Goal: Submit feedback/report problem: Submit feedback/report problem

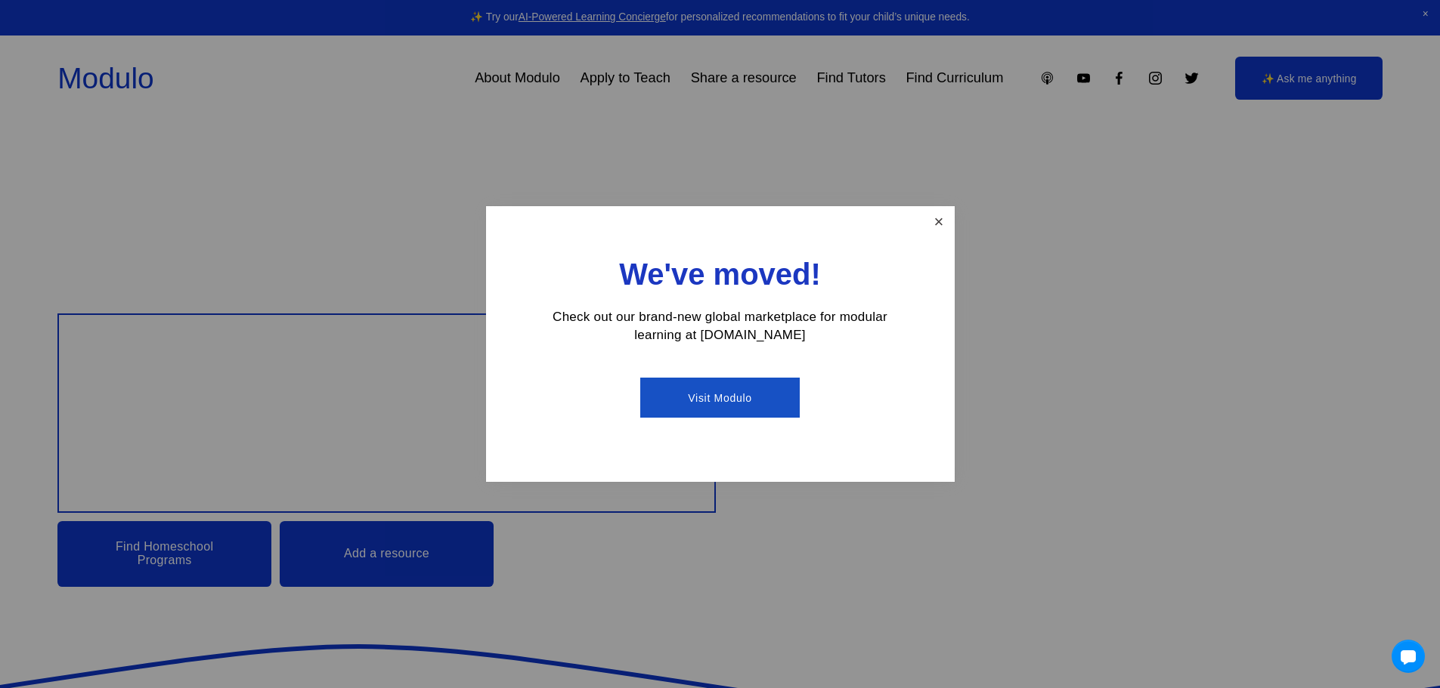
click at [944, 215] on link "Close" at bounding box center [938, 222] width 26 height 26
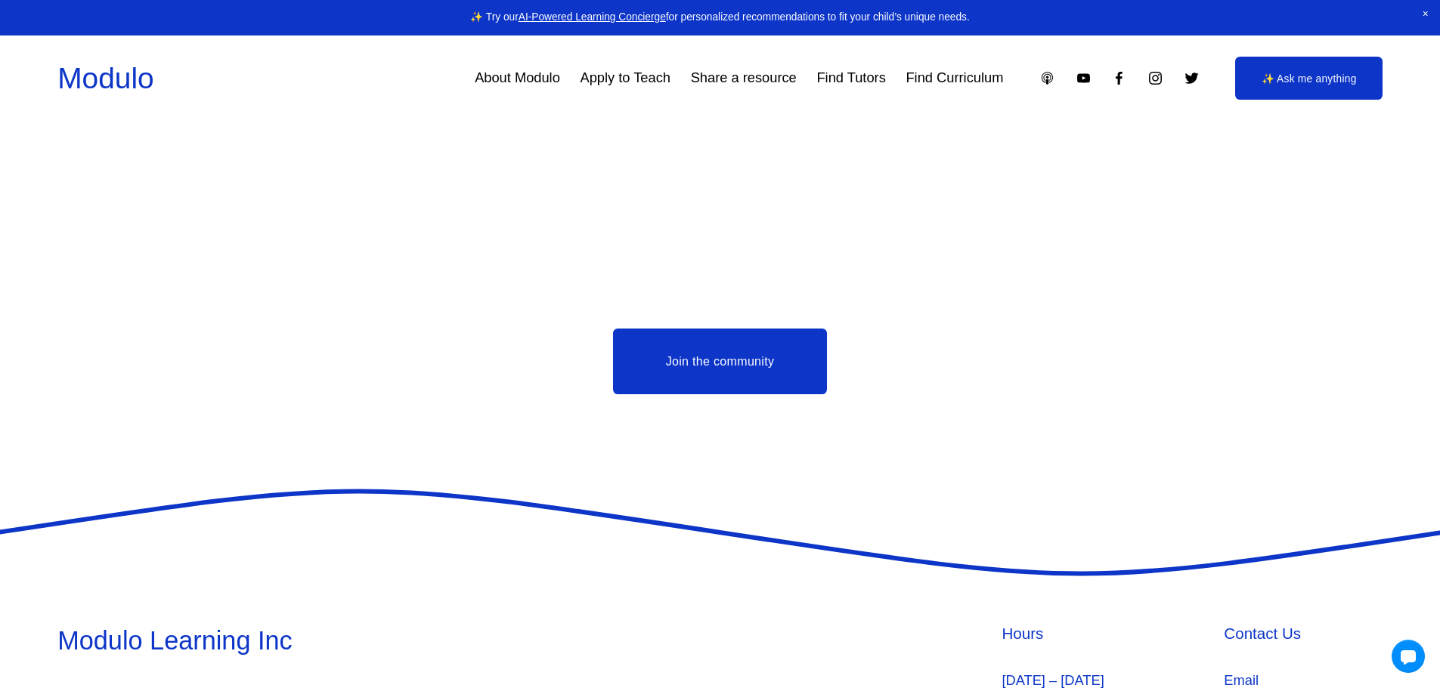
scroll to position [3754, 0]
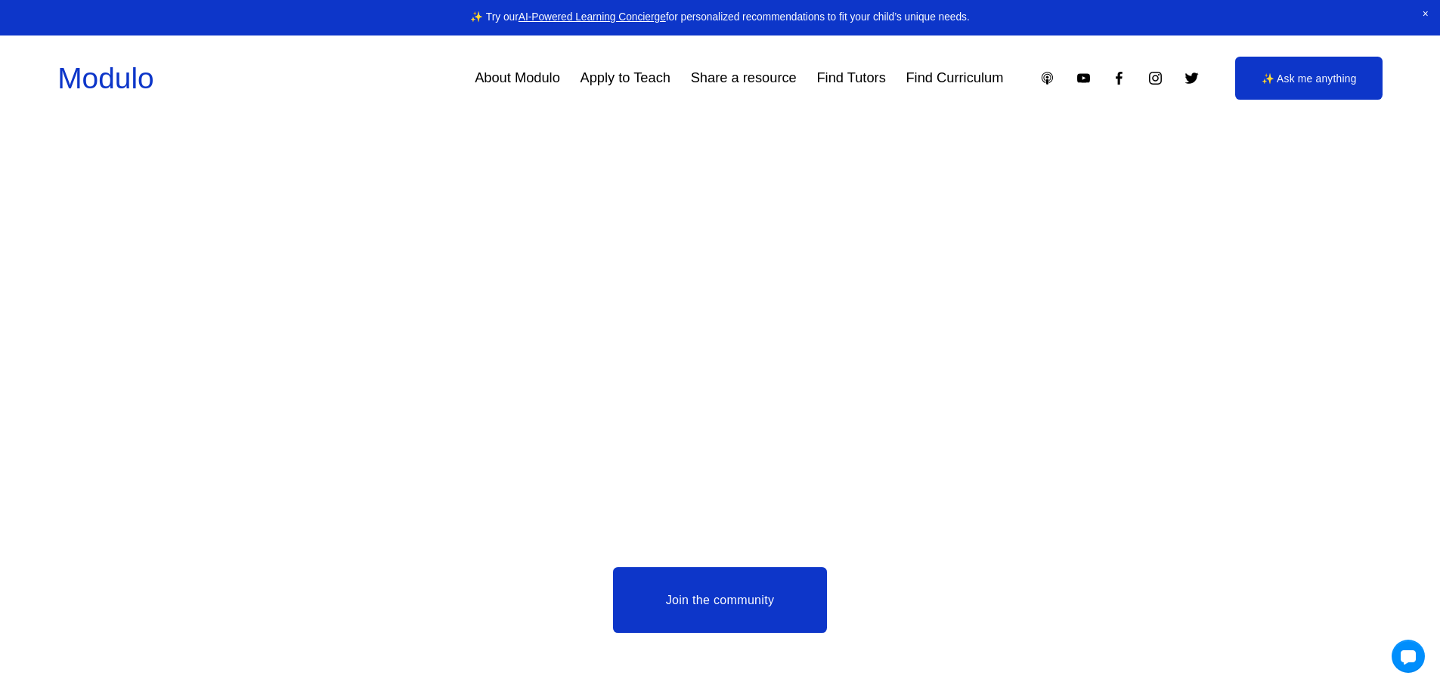
click at [623, 74] on link "Apply to Teach" at bounding box center [625, 78] width 90 height 28
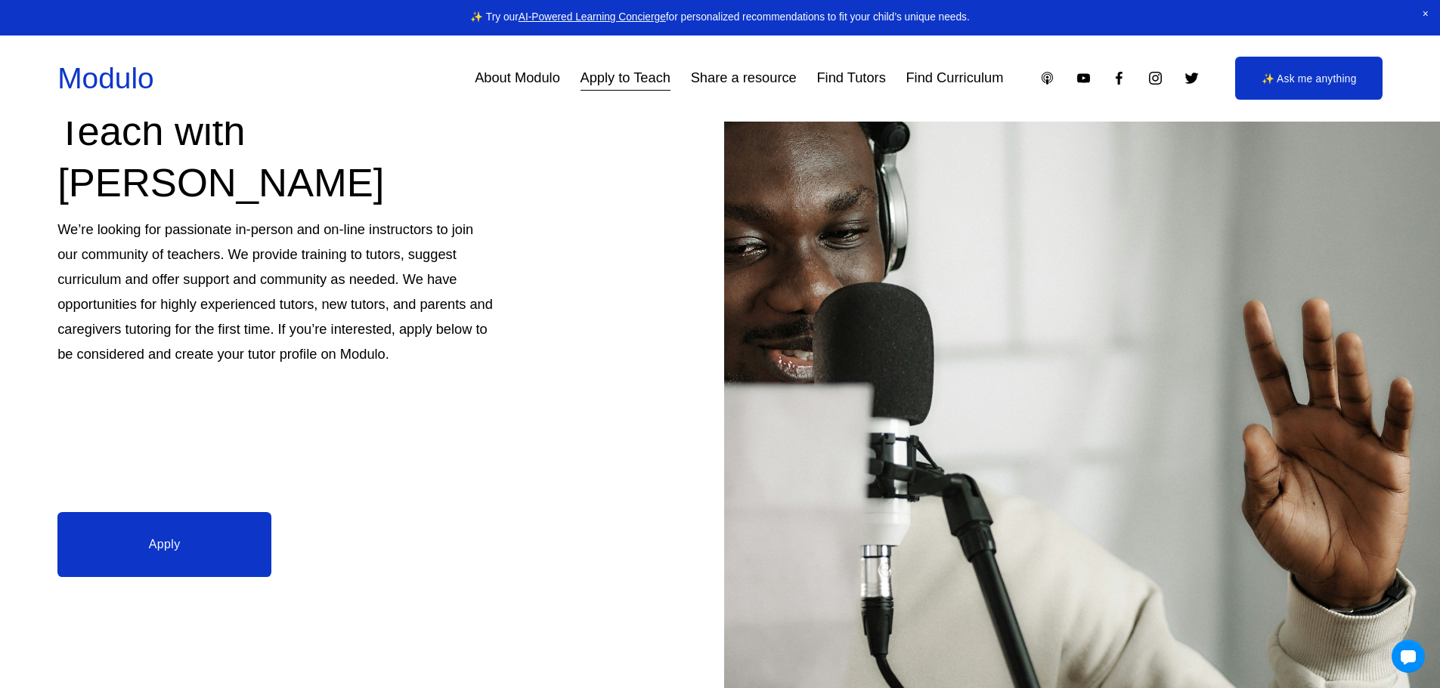
scroll to position [197, 0]
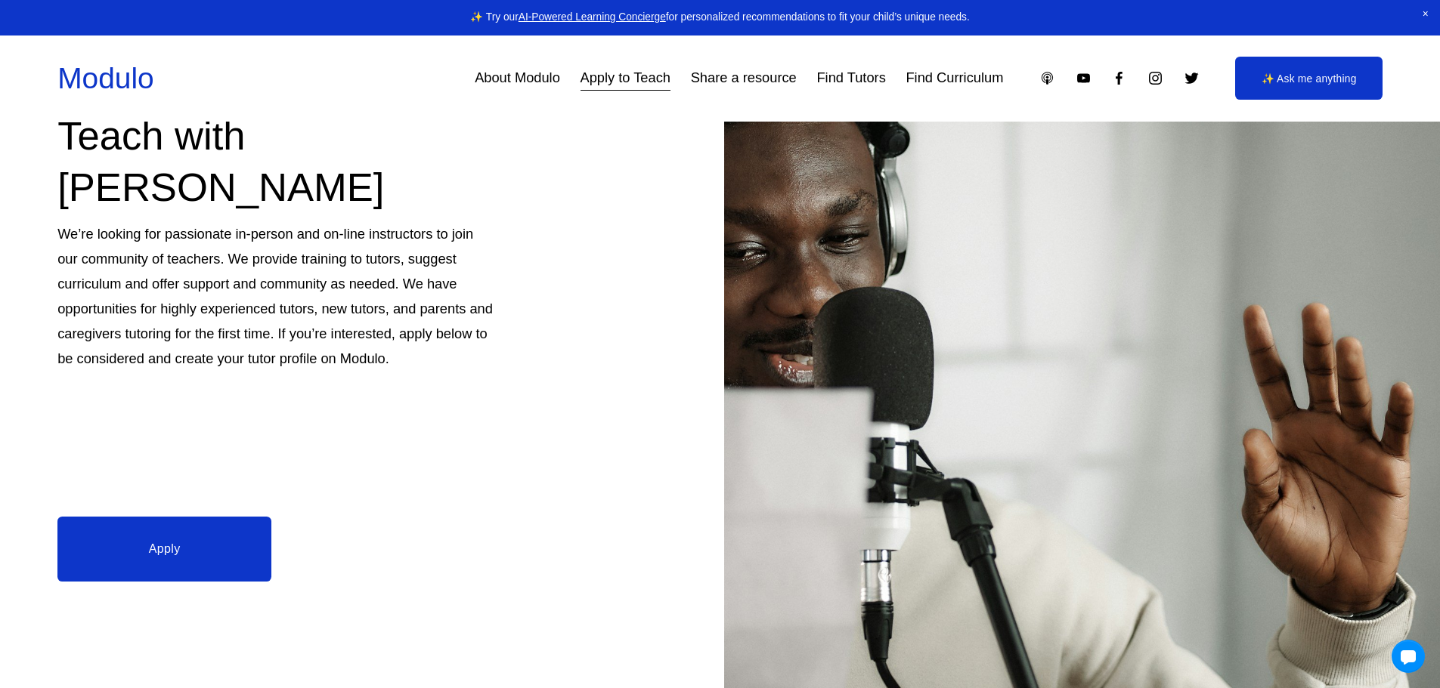
click at [224, 558] on link "Apply" at bounding box center [164, 549] width 214 height 65
click at [920, 90] on link "Find Curriculum" at bounding box center [953, 78] width 97 height 28
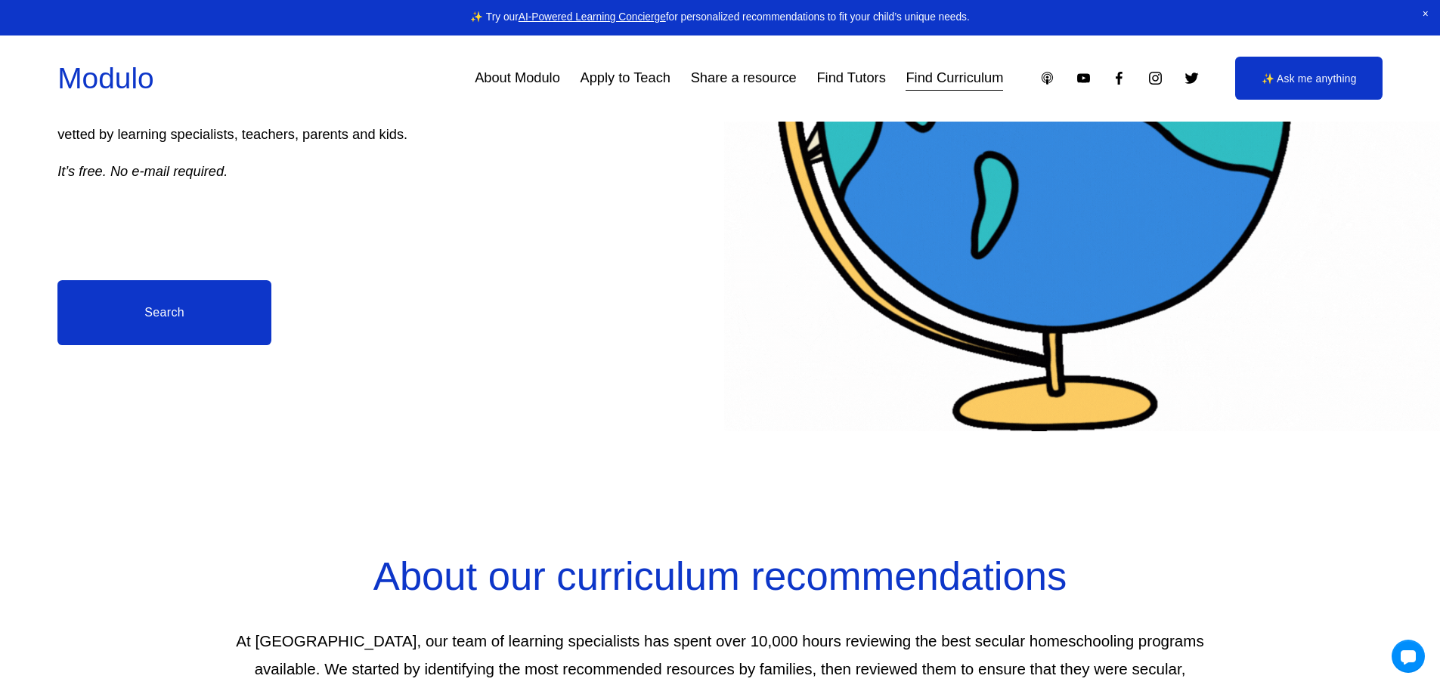
scroll to position [434, 0]
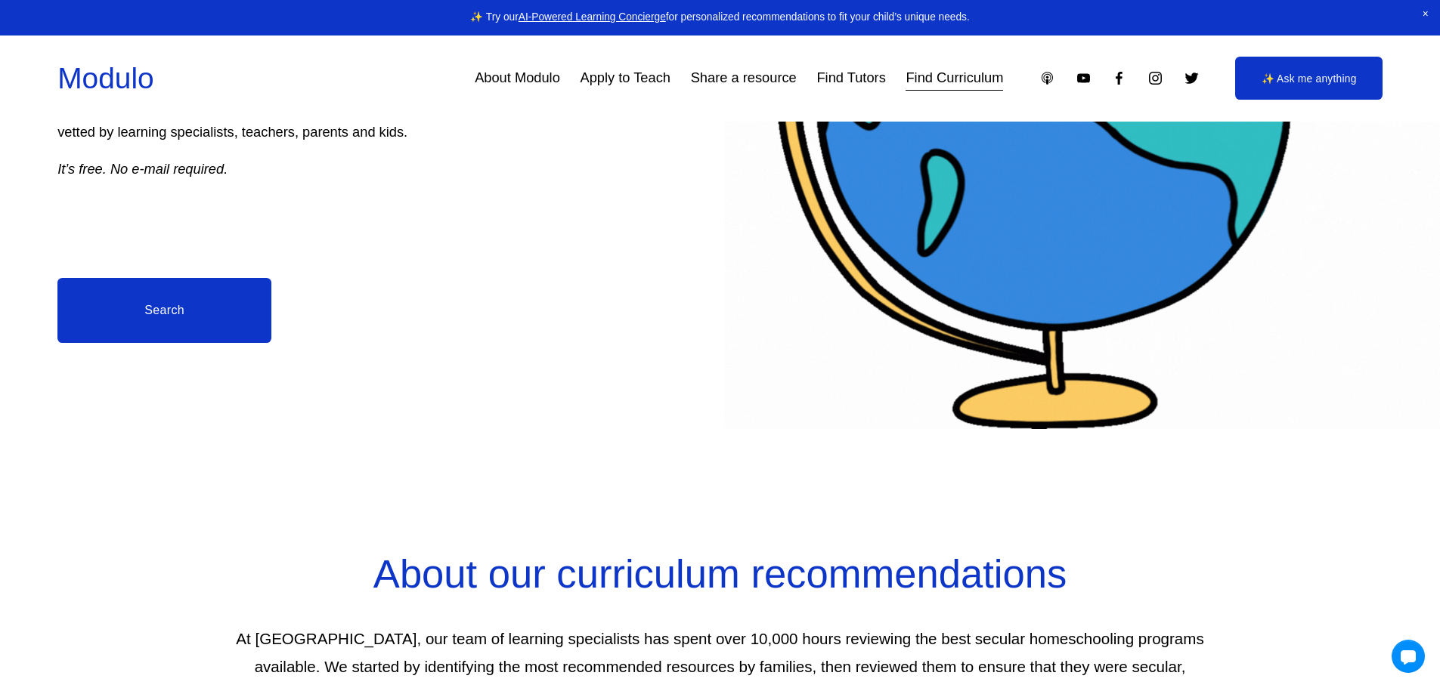
click at [175, 319] on link "Search" at bounding box center [164, 310] width 214 height 65
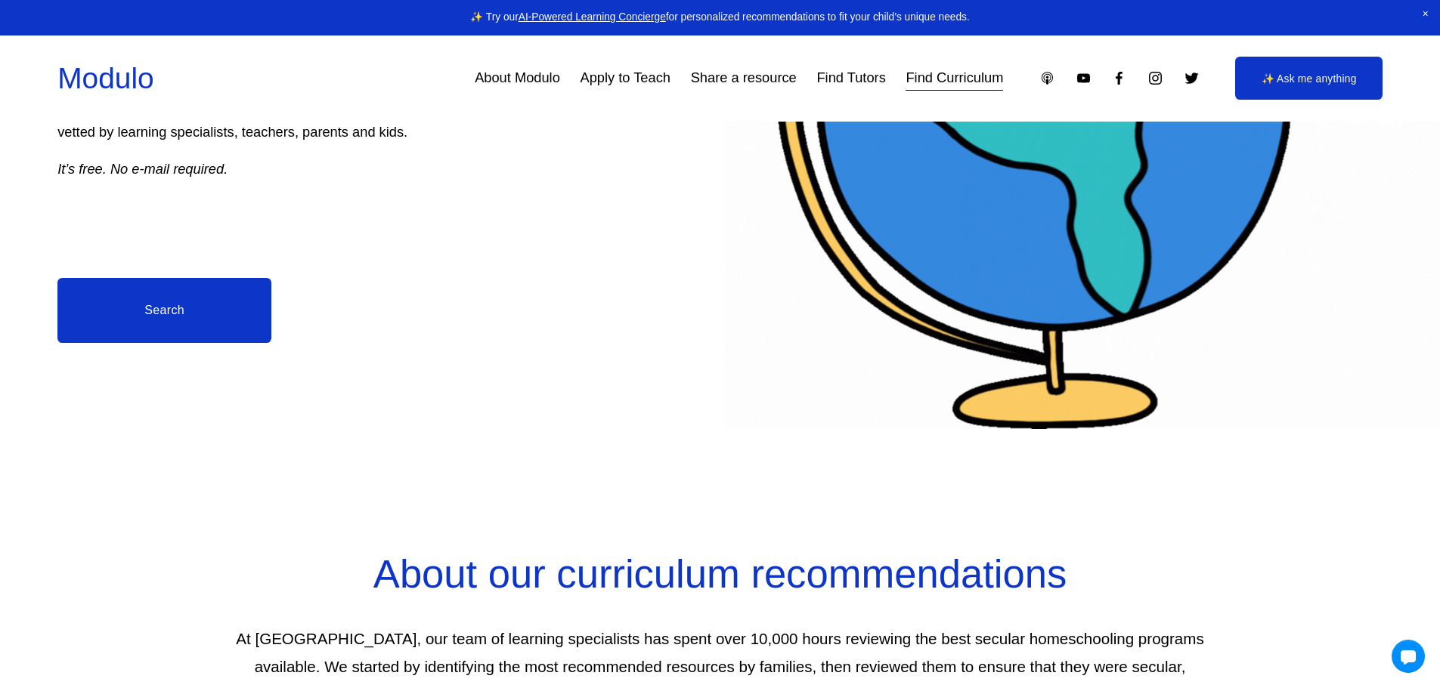
click at [1263, 80] on link "✨ Ask me anything" at bounding box center [1308, 78] width 147 height 43
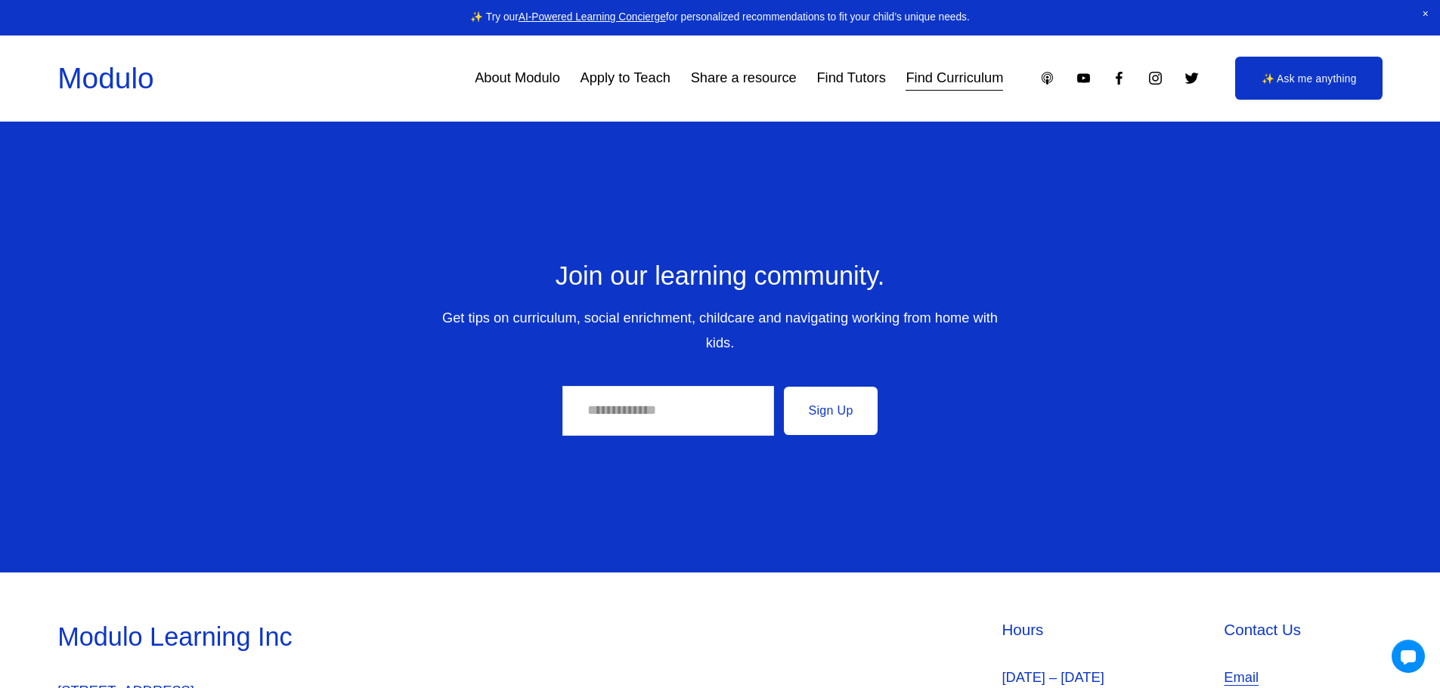
scroll to position [9913, 0]
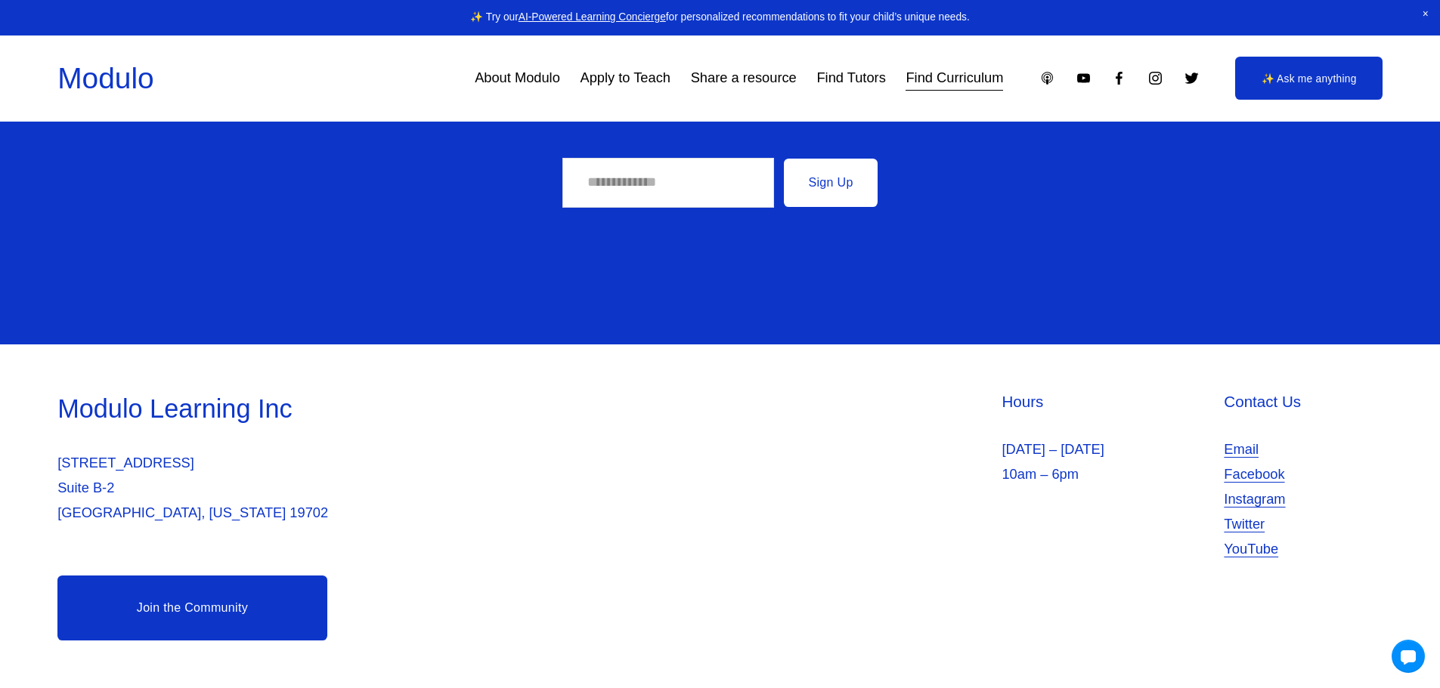
click at [1244, 443] on link "Email" at bounding box center [1241, 450] width 35 height 25
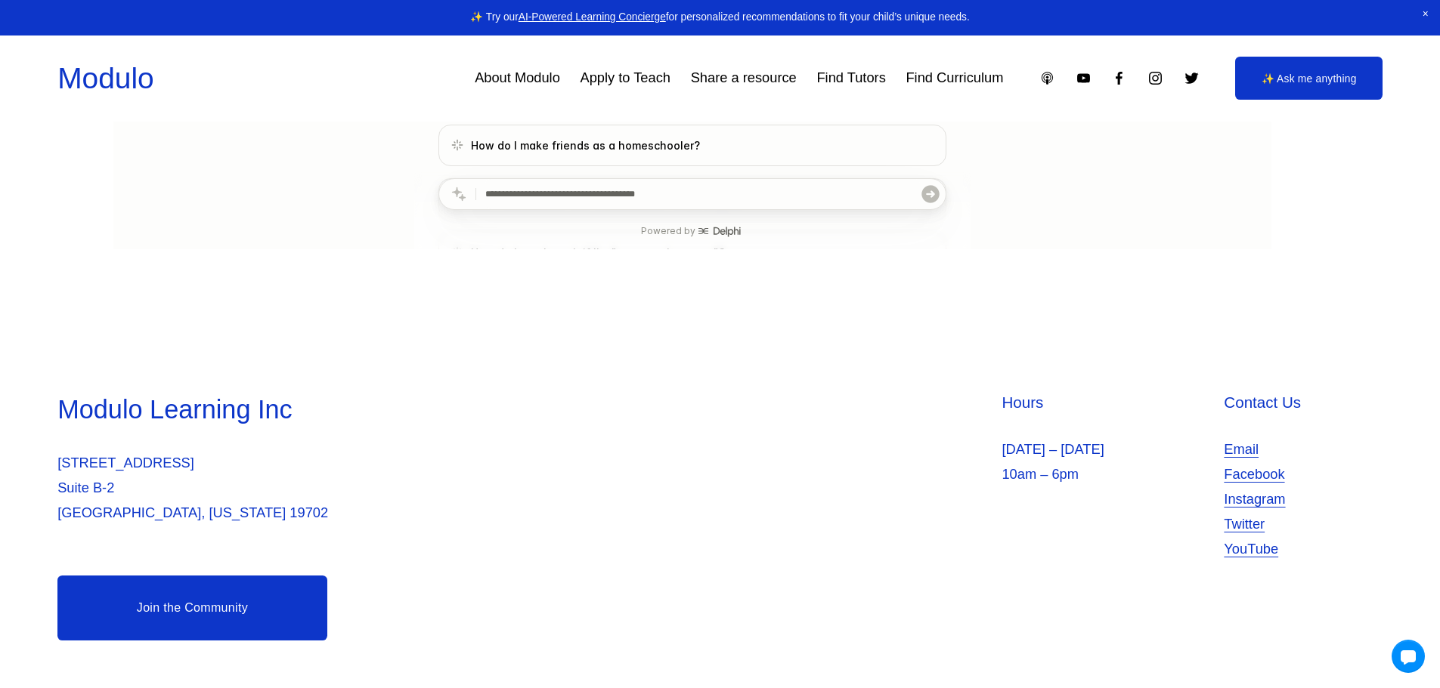
scroll to position [577, 0]
click at [1425, 651] on div at bounding box center [1408, 656] width 35 height 35
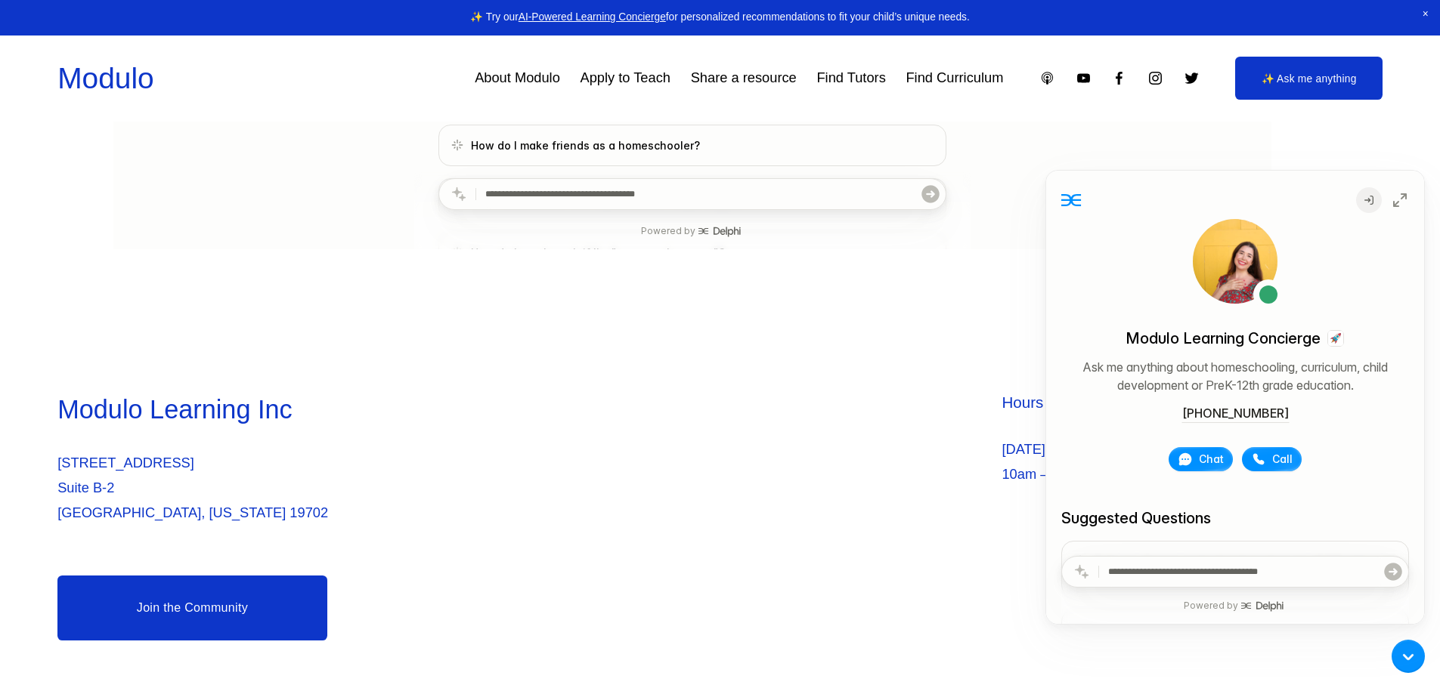
click at [822, 358] on div "Modulo Learning Inc [STREET_ADDRESS][US_STATE] Hours [DATE] – [DATE] 10am – 6pm…" at bounding box center [720, 517] width 1440 height 344
click at [685, 555] on div "Modulo Learning Inc 2035 Sunset Lake Suite Suite B-2 Newark, Delaware 19702" at bounding box center [386, 479] width 658 height 175
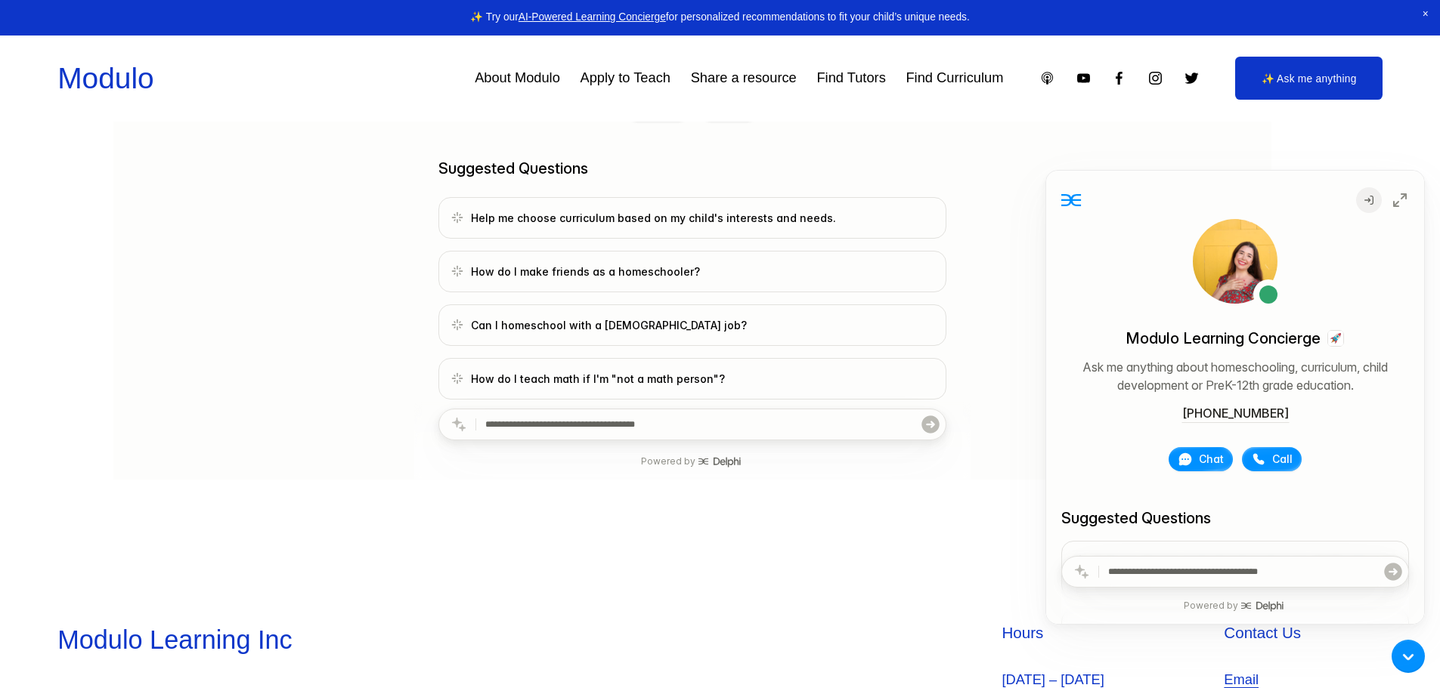
scroll to position [577, 0]
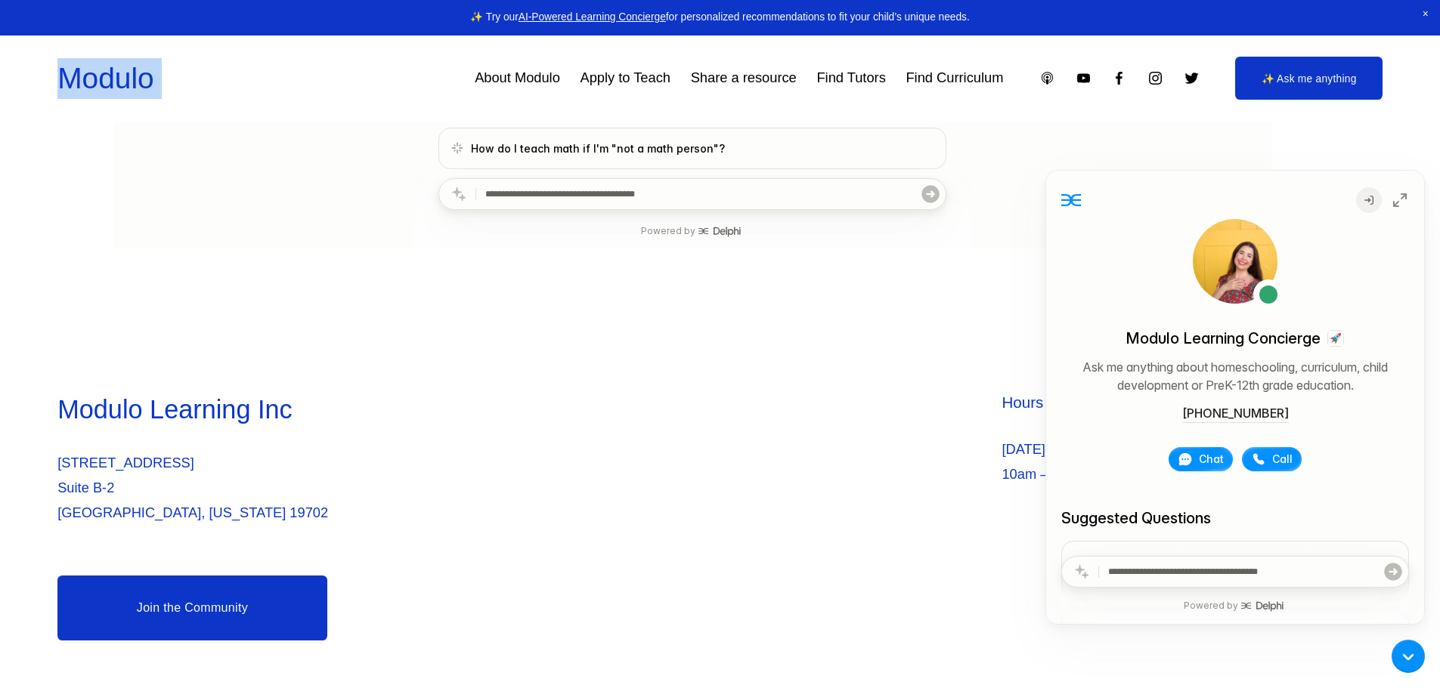
drag, startPoint x: 166, startPoint y: 80, endPoint x: 54, endPoint y: 79, distance: 111.9
click at [54, 79] on div "Skip to Content Modulo About Modulo Apply to Teach Share a resource Find Tutors" at bounding box center [720, 79] width 1440 height 86
copy div "Modulo"
click at [696, 454] on p "2035 Sunset Lake Suite Suite B-2 Newark, Delaware 19702" at bounding box center [386, 488] width 658 height 75
click at [104, 88] on link "Modulo" at bounding box center [105, 78] width 96 height 32
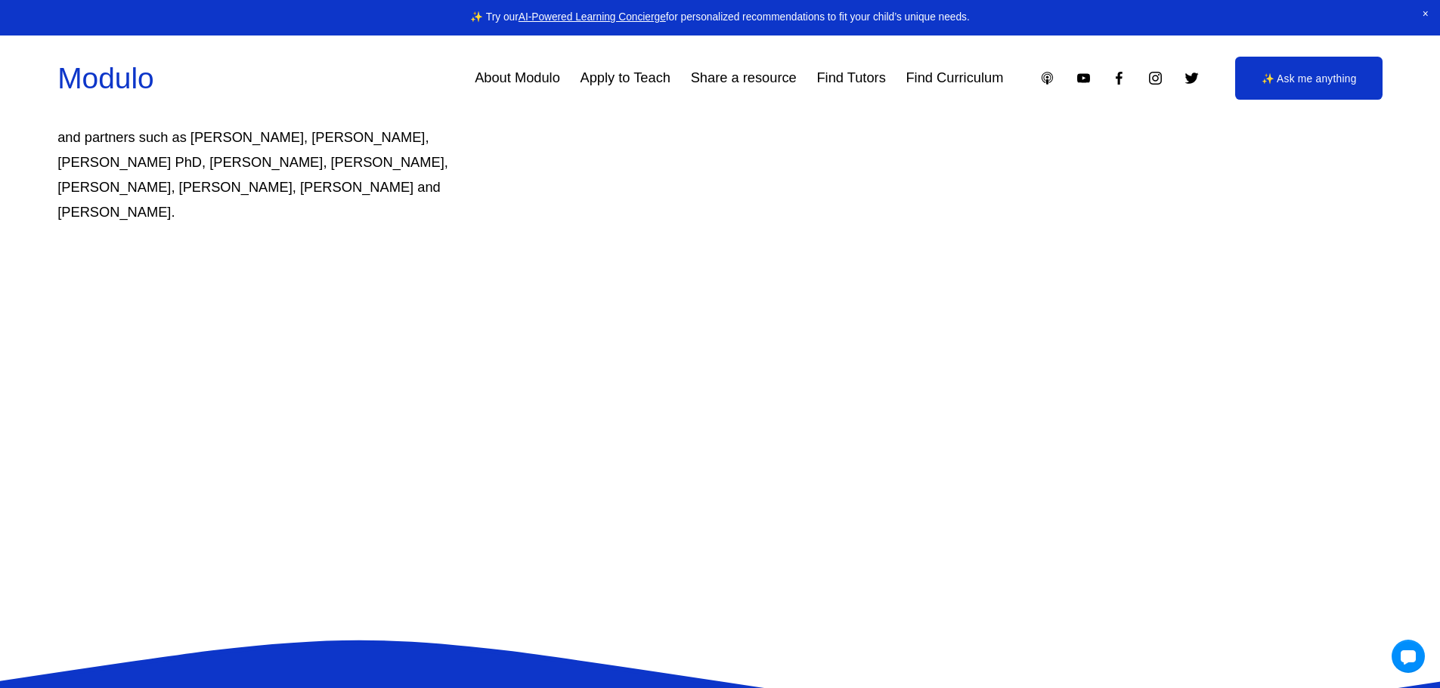
scroll to position [1218, 0]
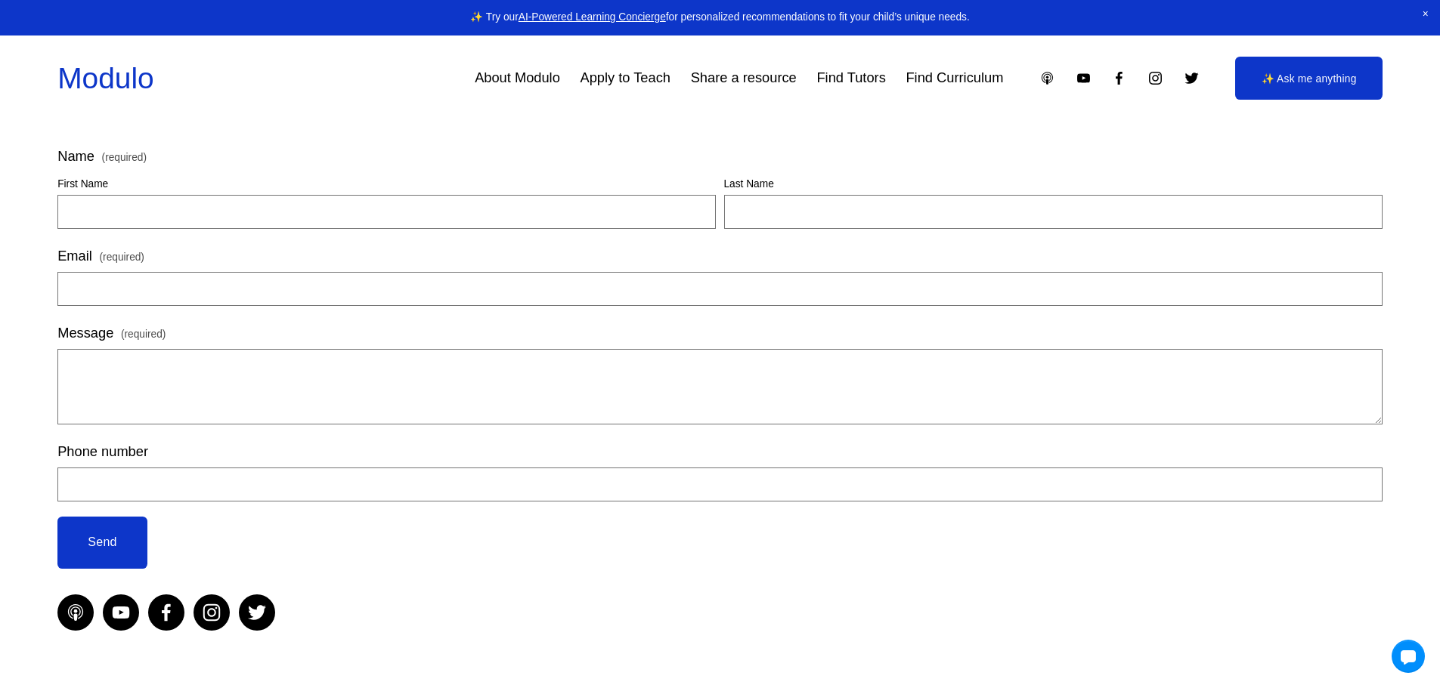
scroll to position [208, 0]
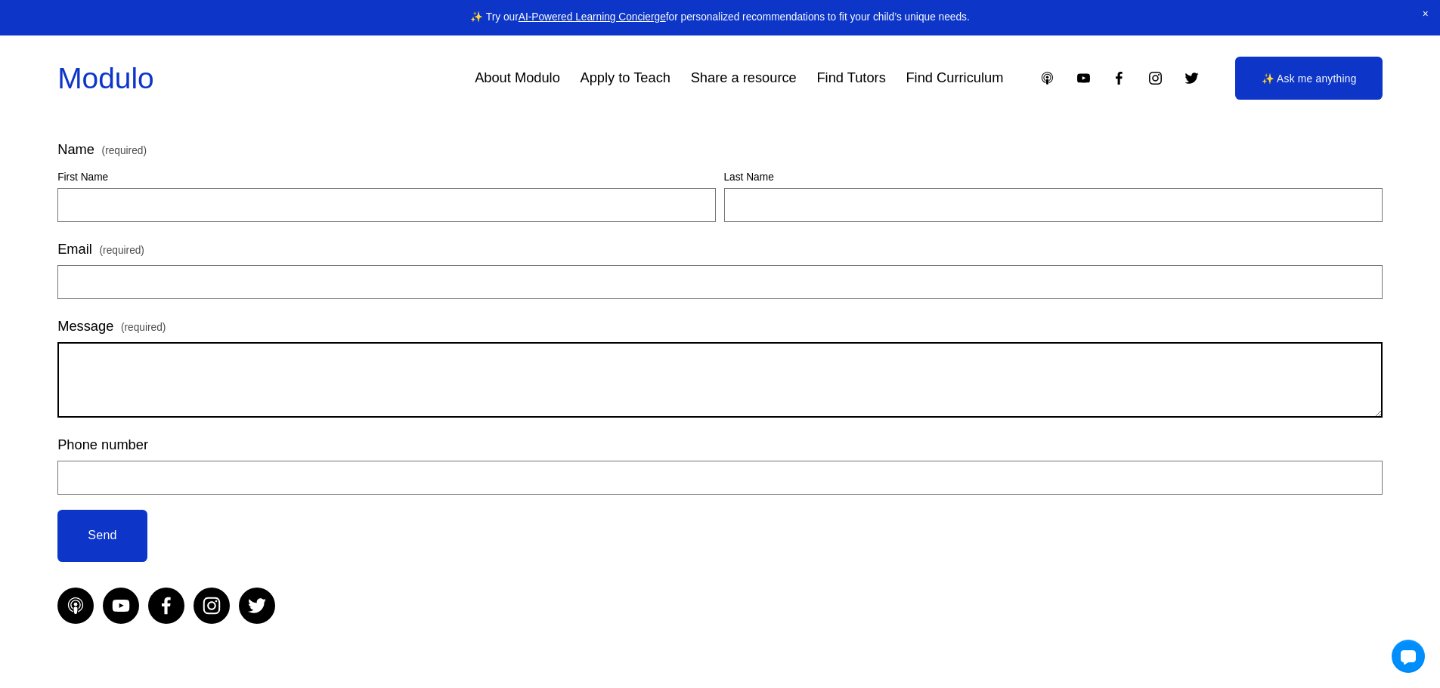
click at [345, 398] on textarea "Message (required)" at bounding box center [719, 380] width 1325 height 76
paste textarea "**********"
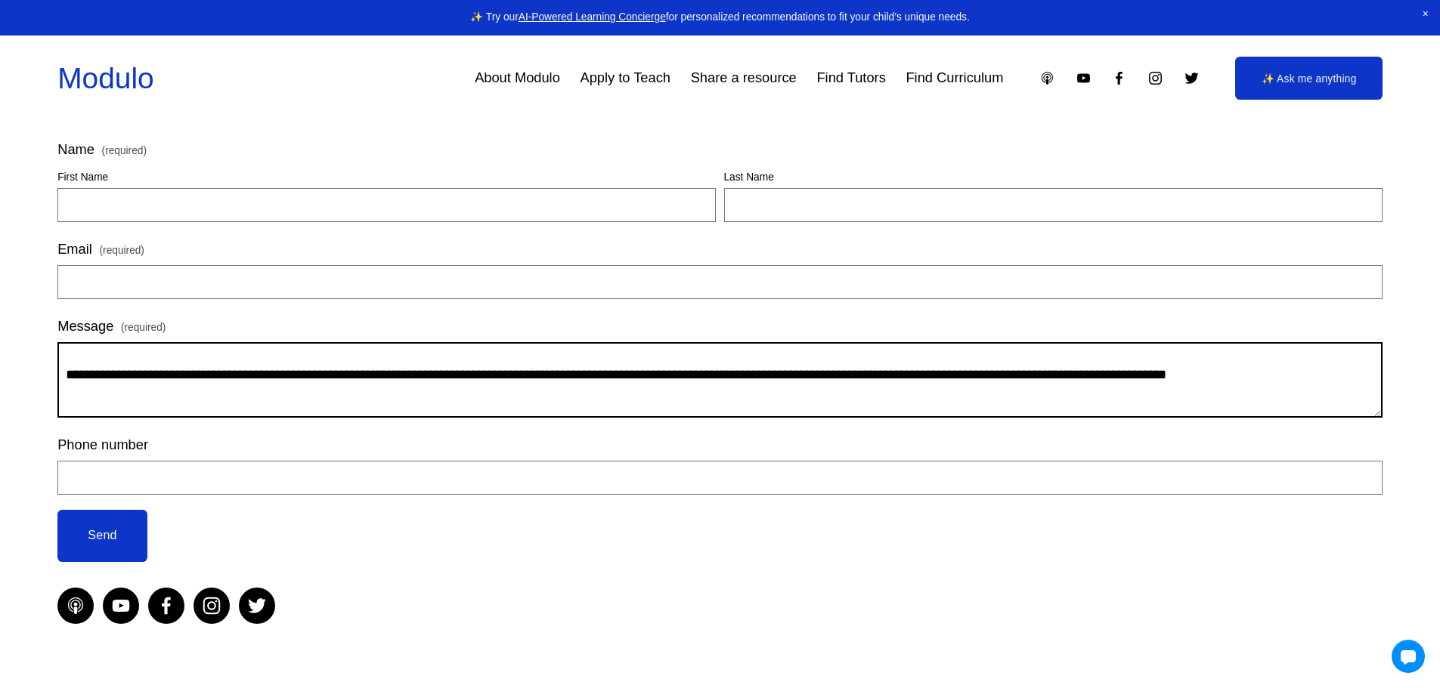
scroll to position [0, 0]
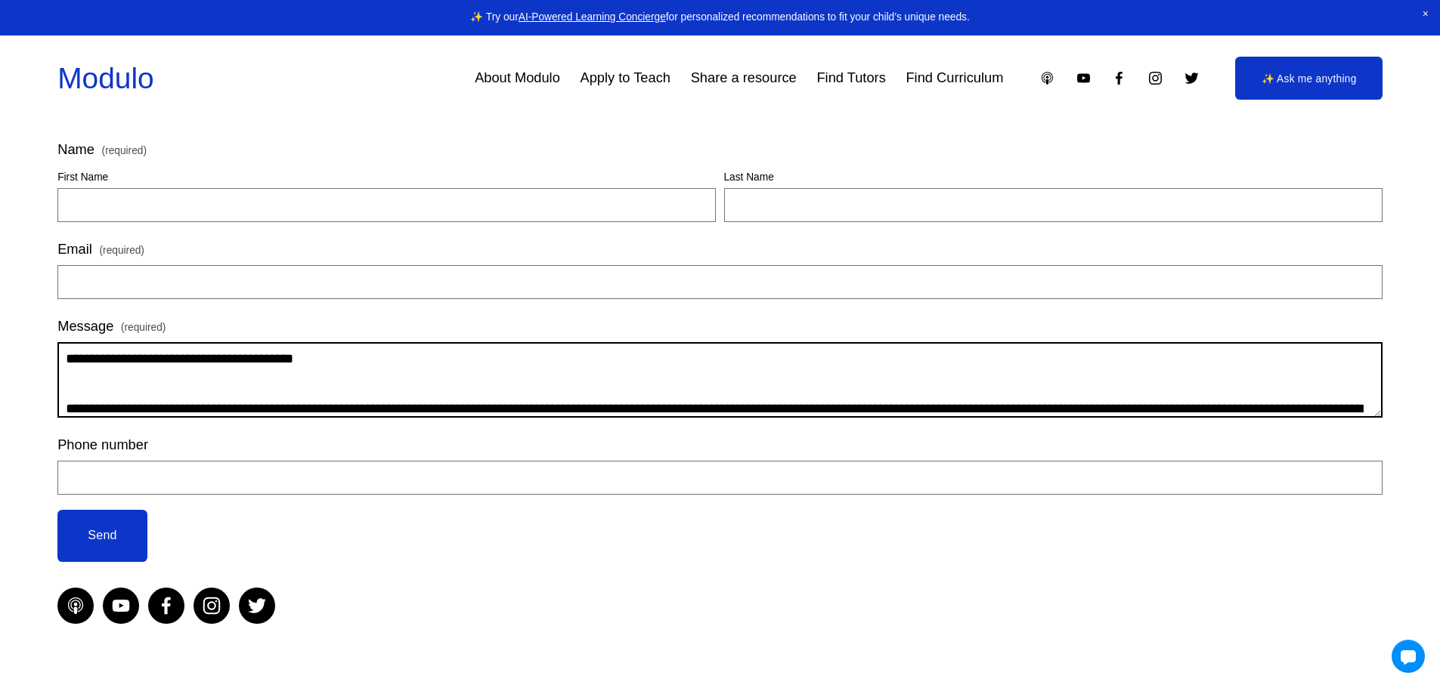
click at [106, 356] on textarea "Message (required)" at bounding box center [718, 380] width 1323 height 76
drag, startPoint x: 147, startPoint y: 364, endPoint x: 189, endPoint y: 358, distance: 42.7
click at [189, 358] on textarea "Message (required)" at bounding box center [718, 380] width 1323 height 76
drag, startPoint x: 184, startPoint y: 359, endPoint x: 302, endPoint y: 360, distance: 118.7
click at [302, 360] on textarea "Message (required)" at bounding box center [718, 380] width 1323 height 76
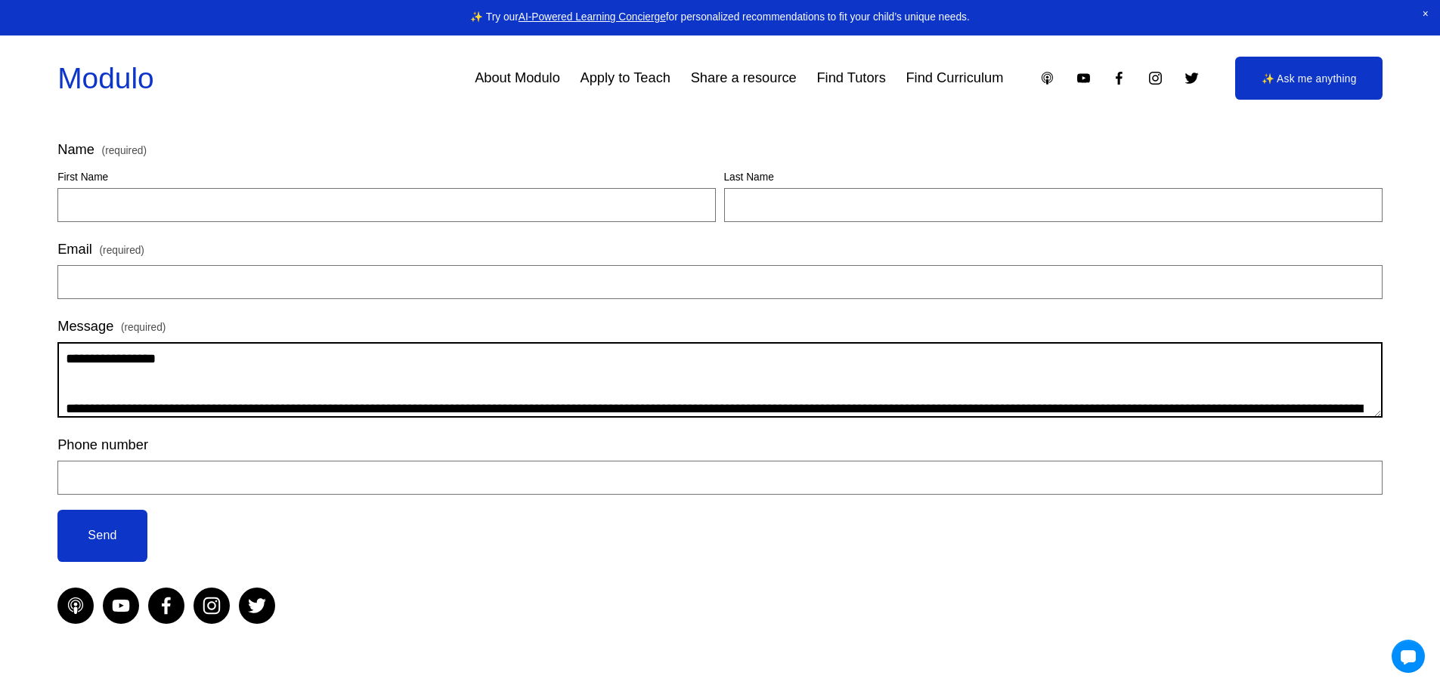
type textarea "**********"
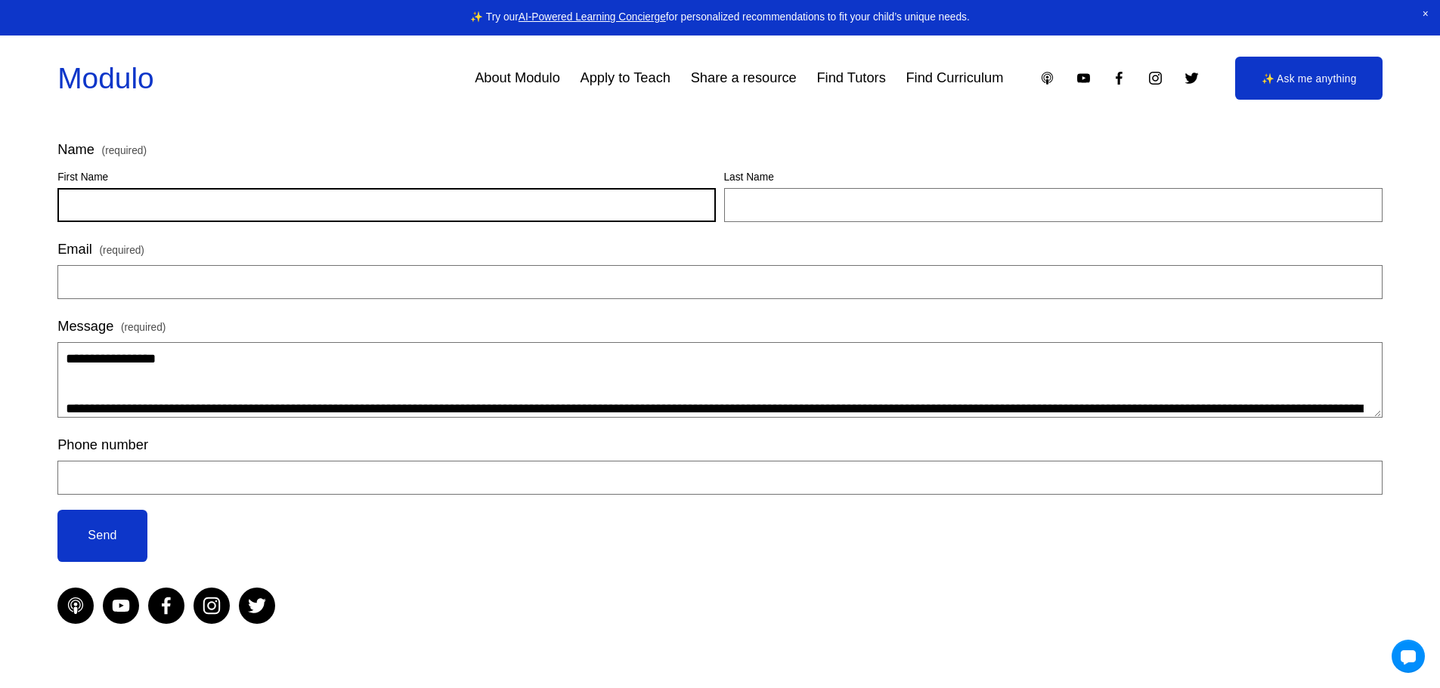
click at [131, 206] on input "First Name" at bounding box center [386, 205] width 658 height 34
type input "********"
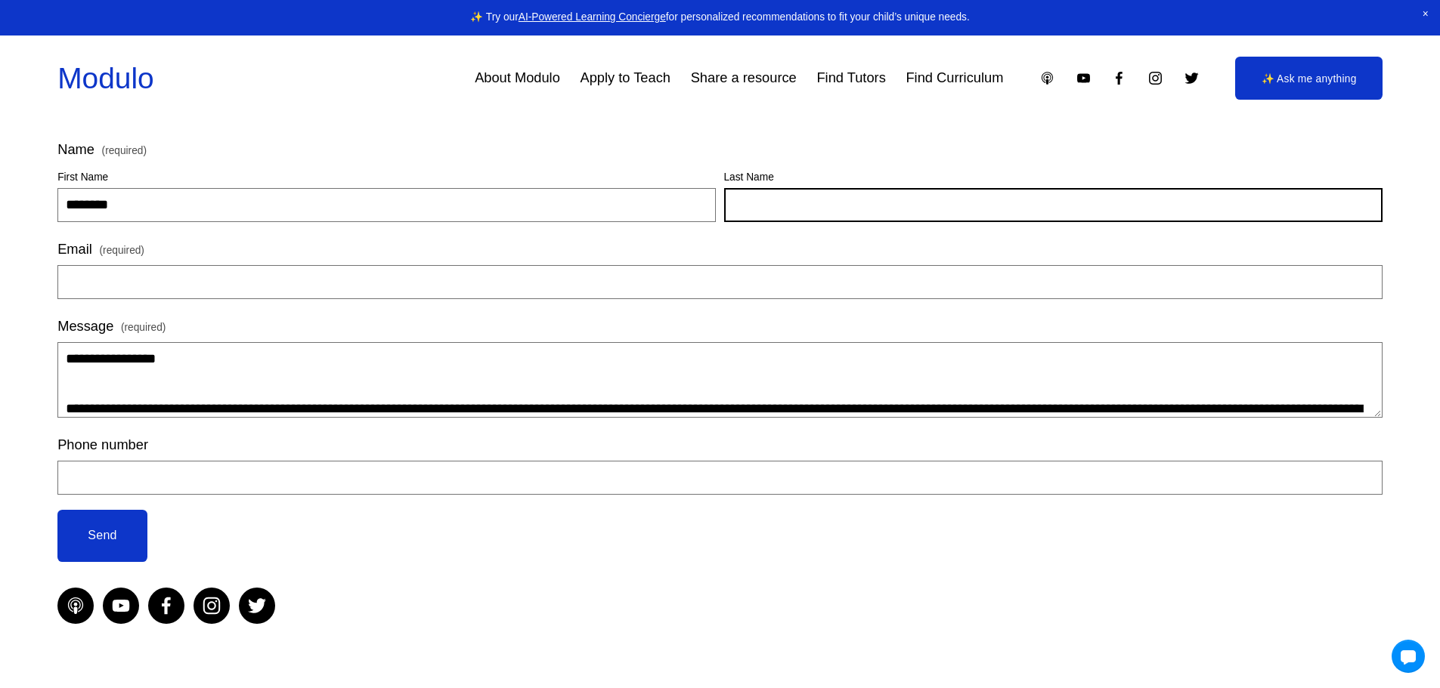
type input "*****"
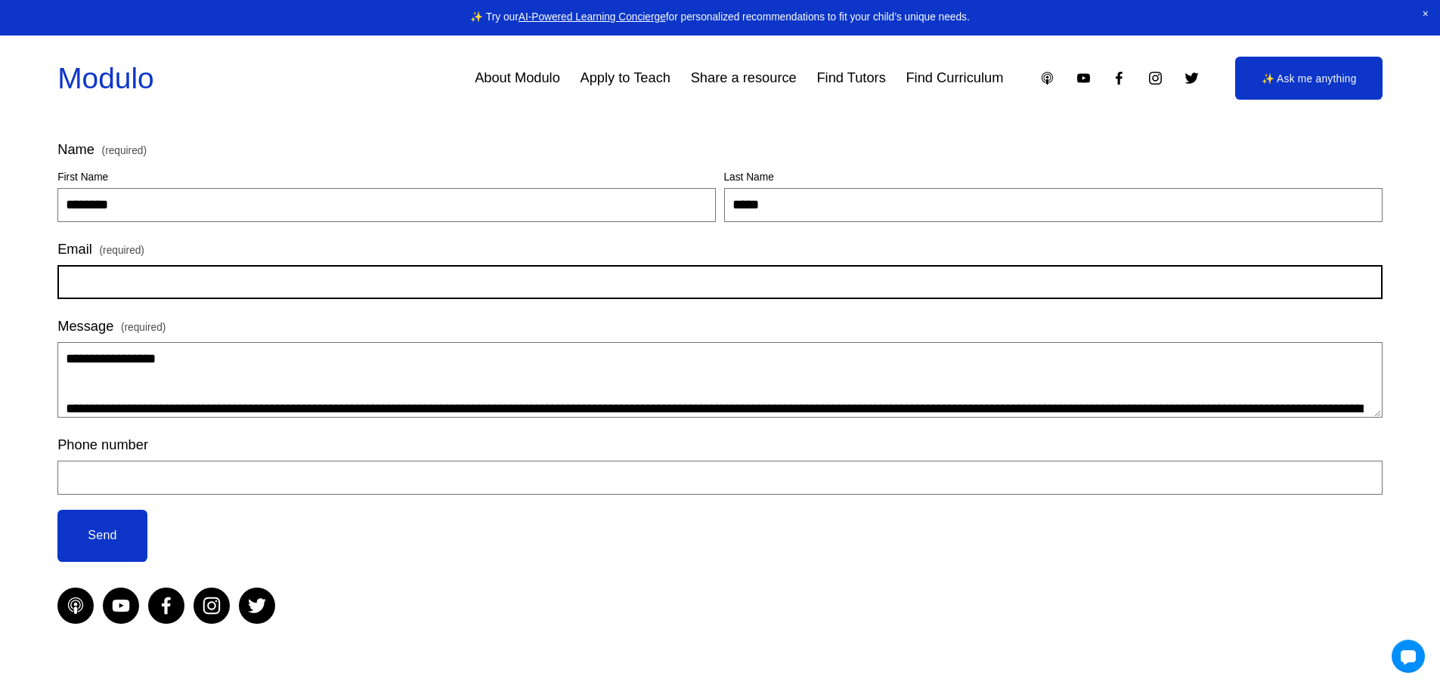
type input "**********"
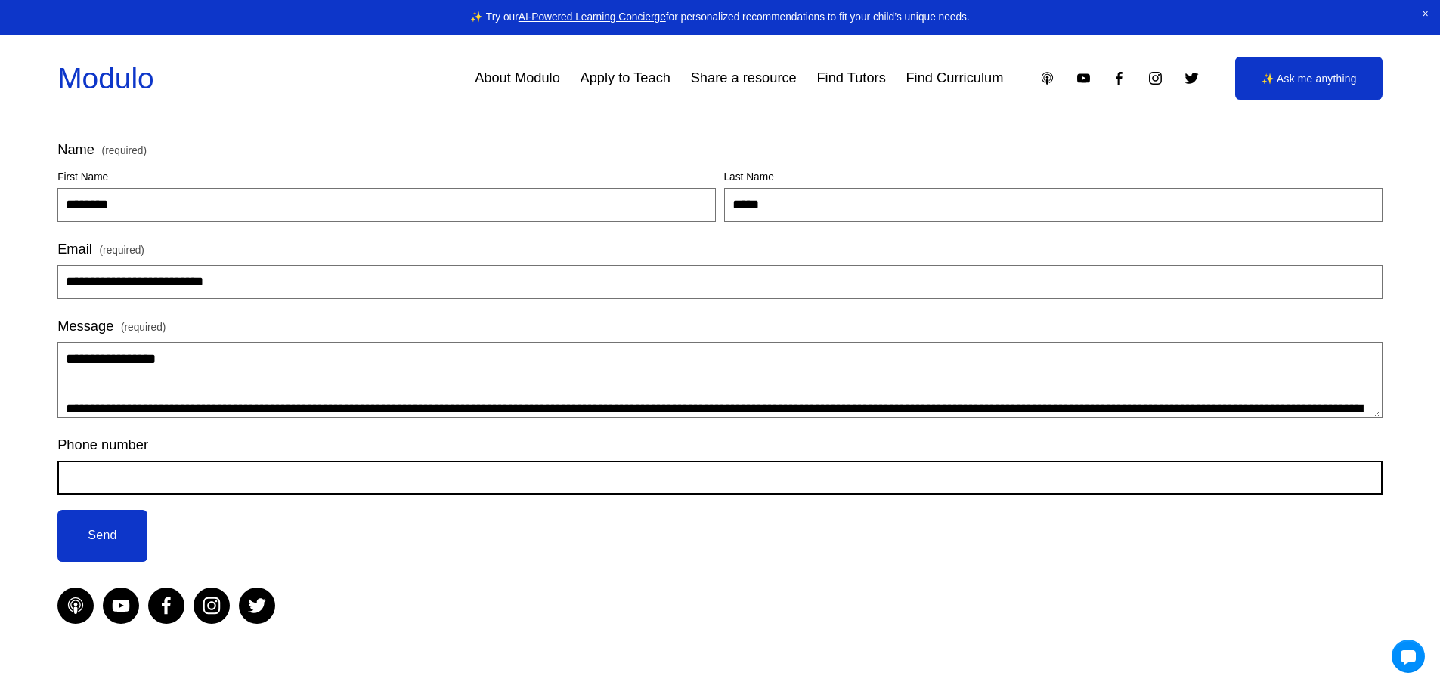
type input "**********"
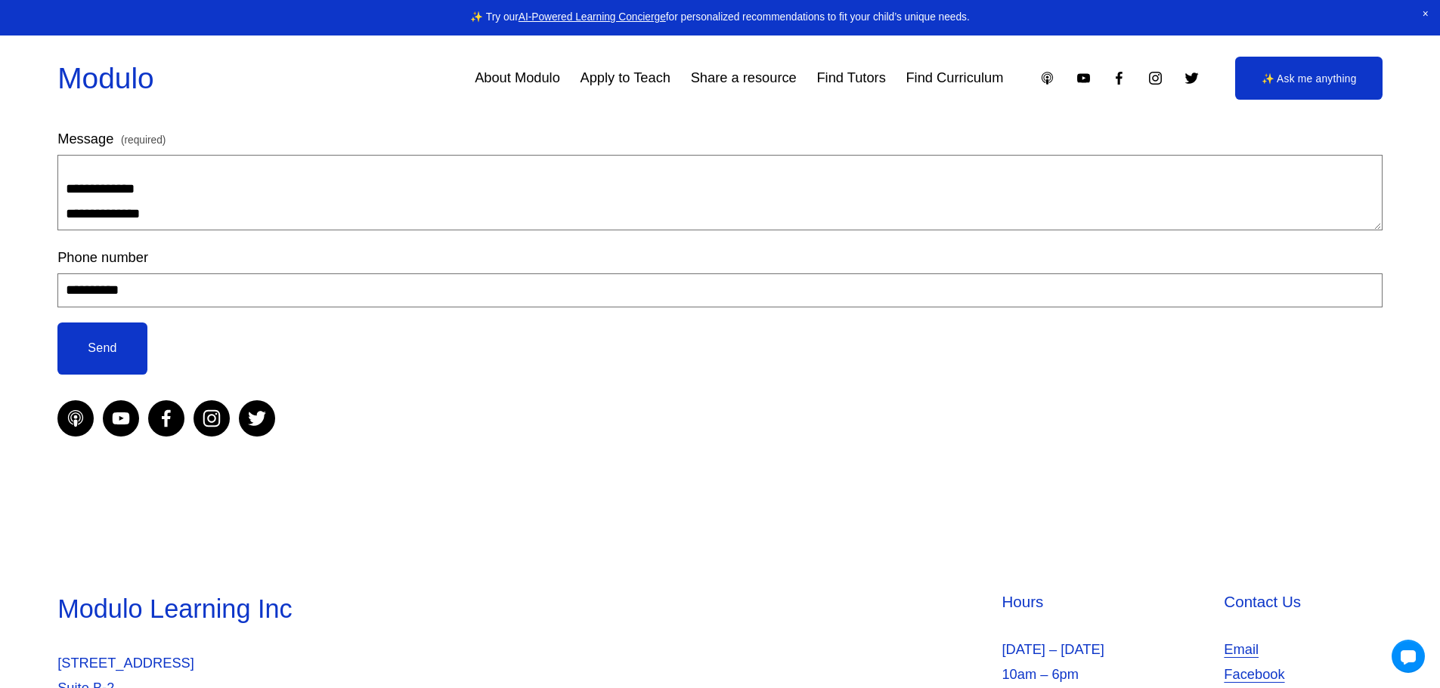
scroll to position [394, 0]
click at [110, 341] on button "Send Send" at bounding box center [102, 350] width 90 height 52
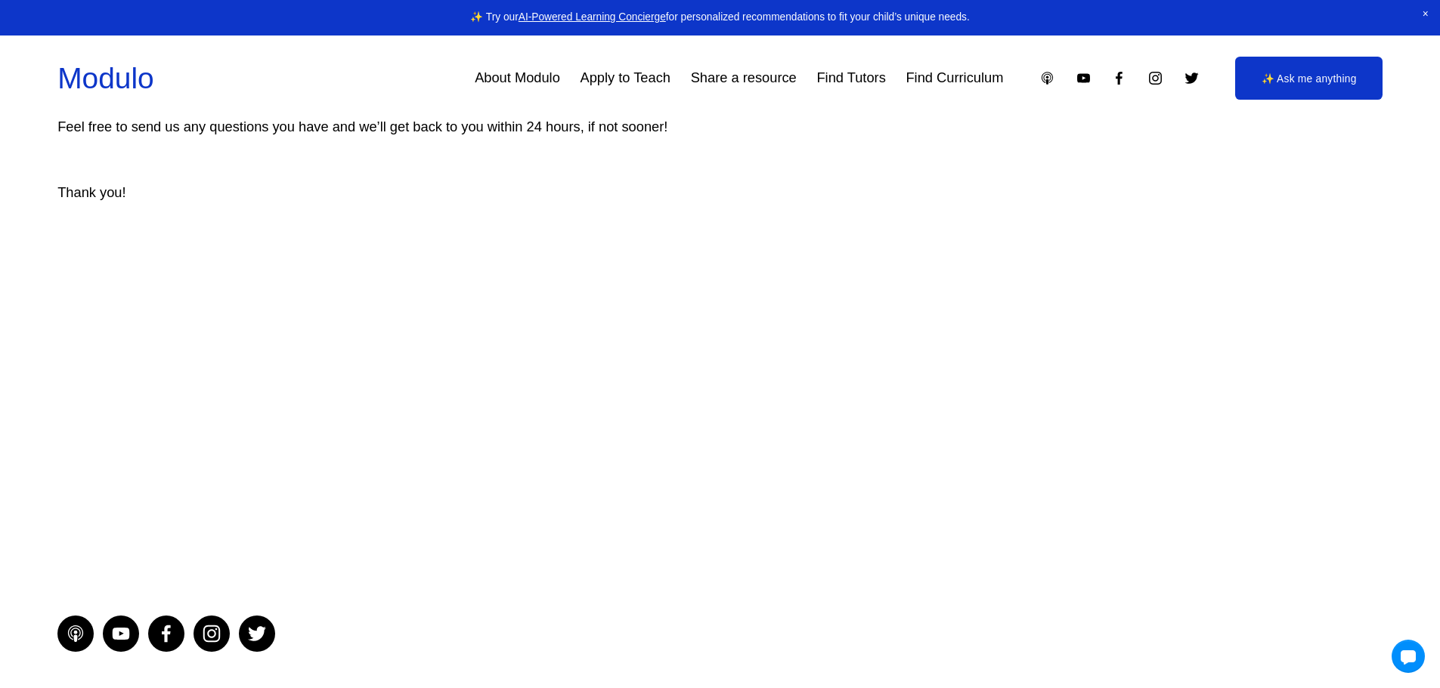
scroll to position [0, 0]
